Goal: Transaction & Acquisition: Purchase product/service

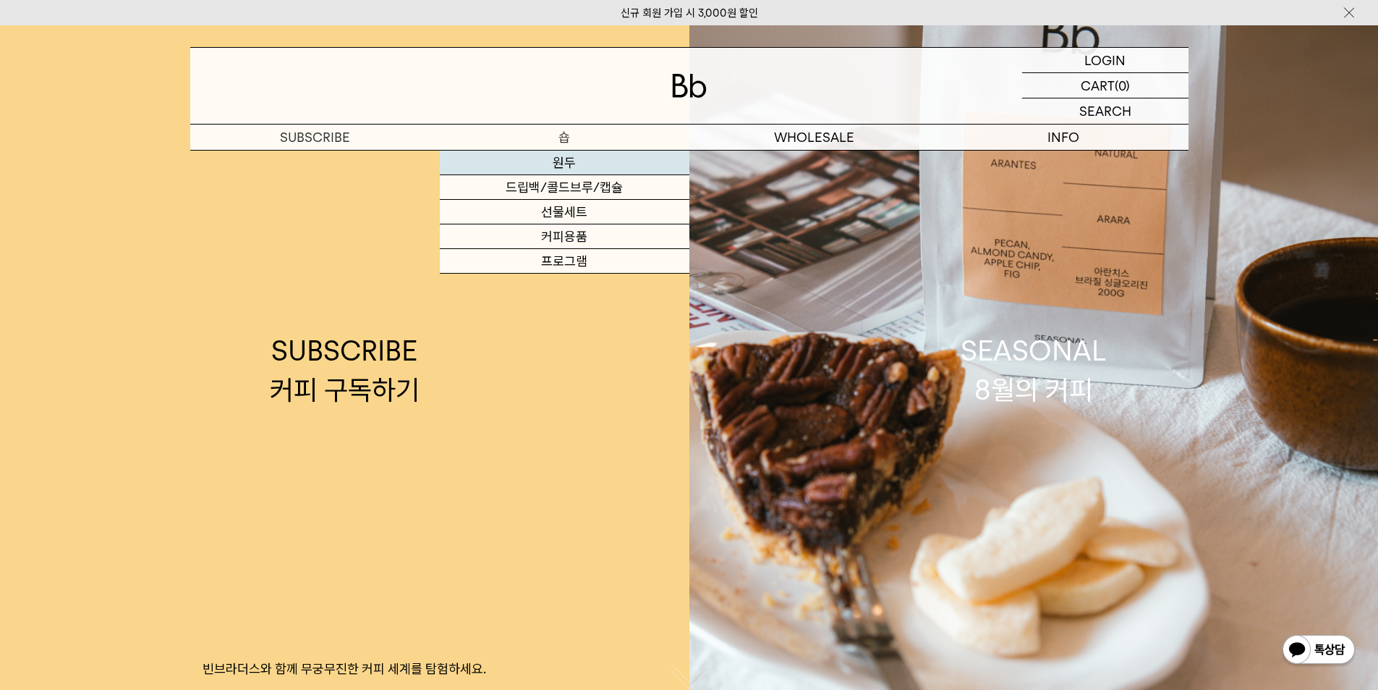
click at [561, 165] on link "원두" at bounding box center [565, 162] width 250 height 25
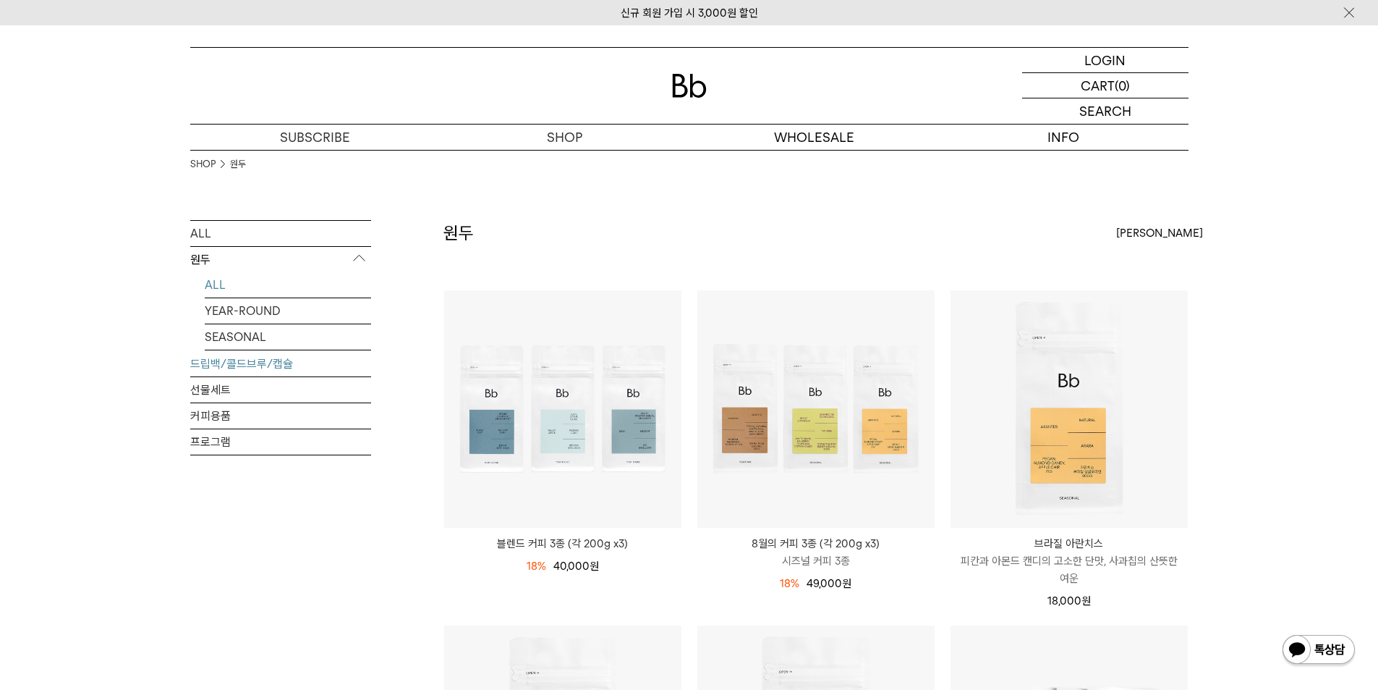
click at [246, 364] on link "드립백/콜드브루/캡슐" at bounding box center [280, 363] width 181 height 25
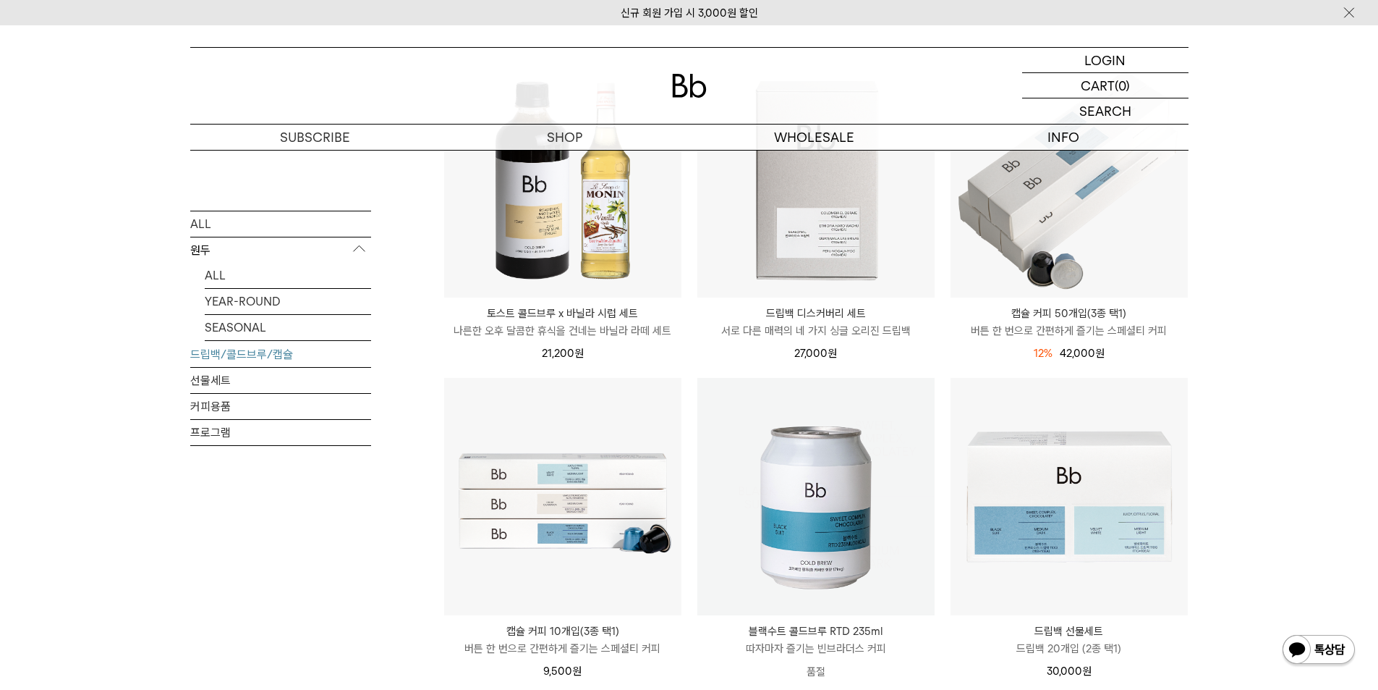
scroll to position [217, 0]
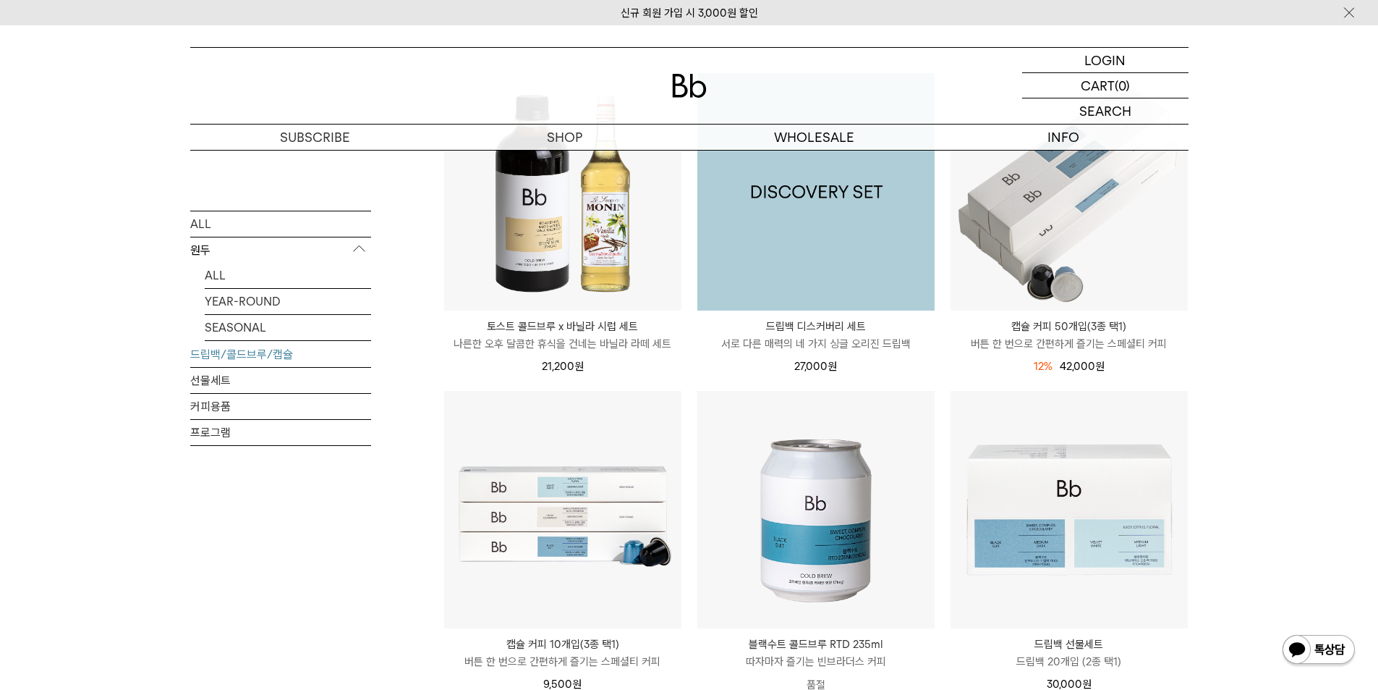
click at [819, 213] on img at bounding box center [815, 191] width 237 height 237
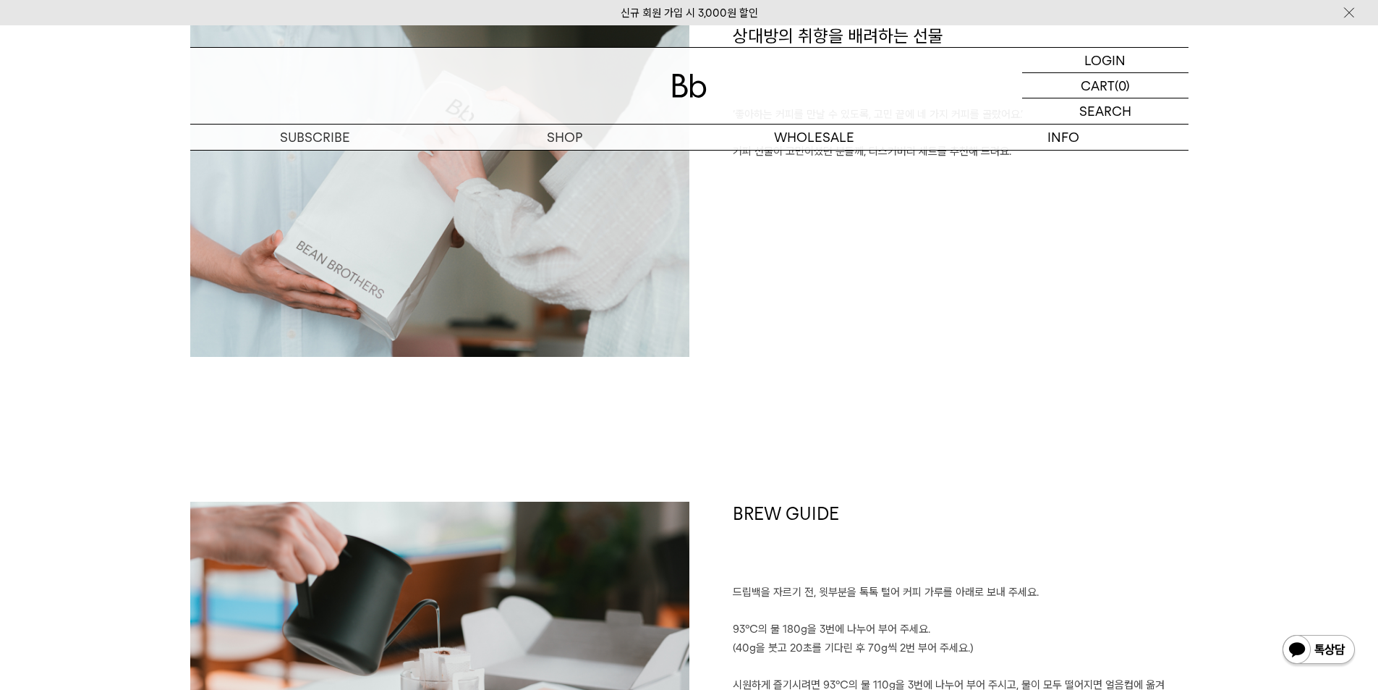
scroll to position [2315, 0]
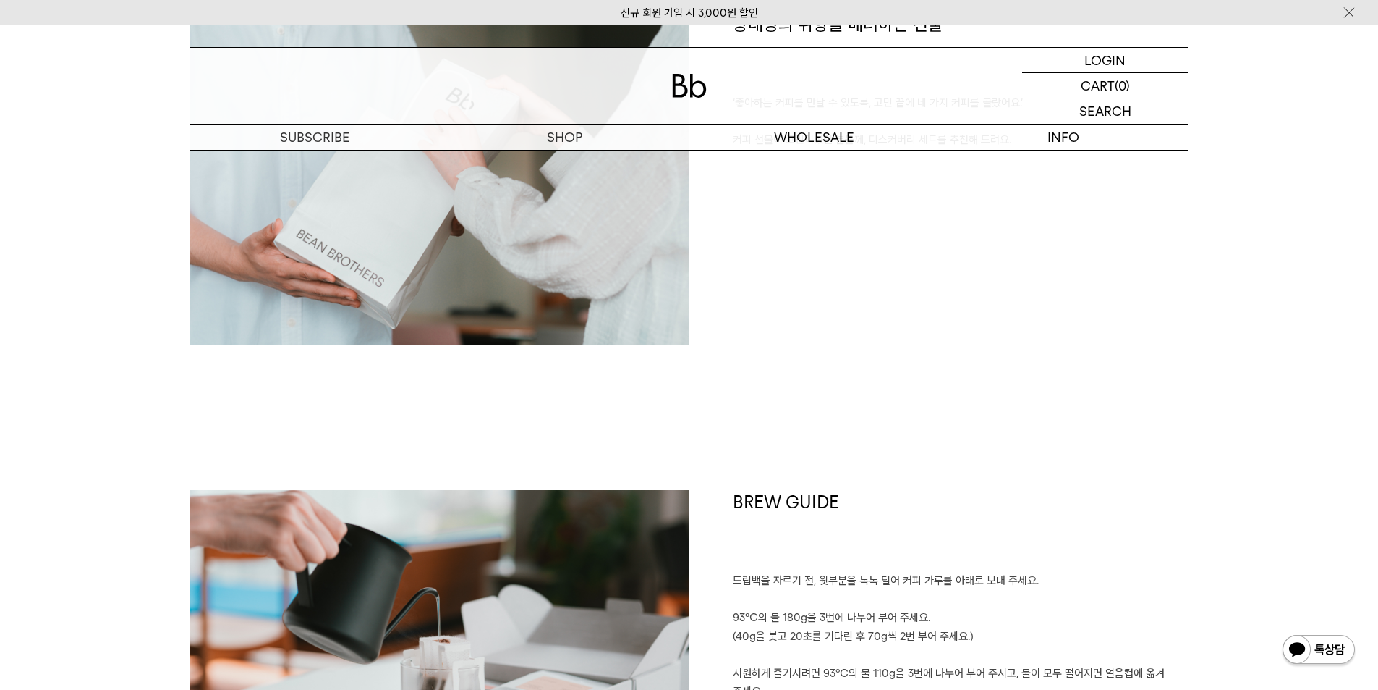
drag, startPoint x: 560, startPoint y: 483, endPoint x: 611, endPoint y: 531, distance: 70.1
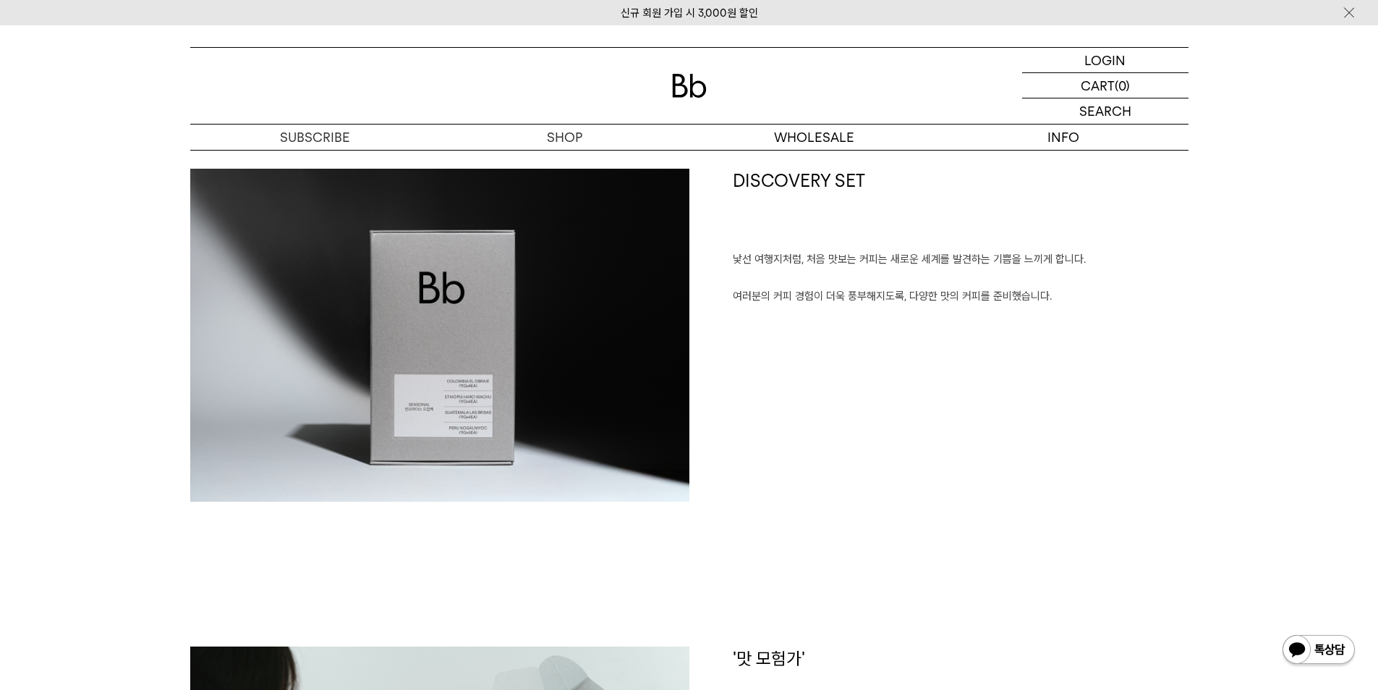
scroll to position [579, 0]
